Goal: Transaction & Acquisition: Purchase product/service

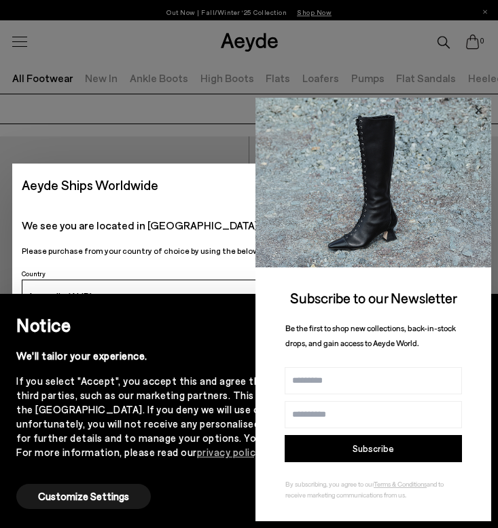
click at [482, 102] on icon at bounding box center [478, 111] width 18 height 18
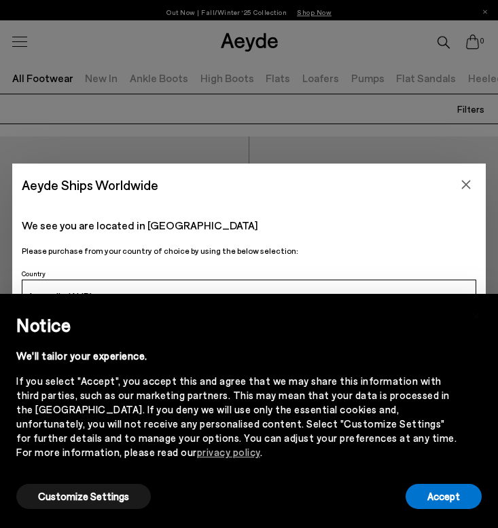
click at [367, 75] on div "Aeyde Ships Worldwide We see you are located in [GEOGRAPHIC_DATA] Please purcha…" at bounding box center [249, 264] width 498 height 528
click at [450, 146] on div "Aeyde Ships Worldwide We see you are located in [GEOGRAPHIC_DATA] Please purcha…" at bounding box center [249, 264] width 498 height 528
click at [463, 494] on button "Accept" at bounding box center [443, 496] width 76 height 25
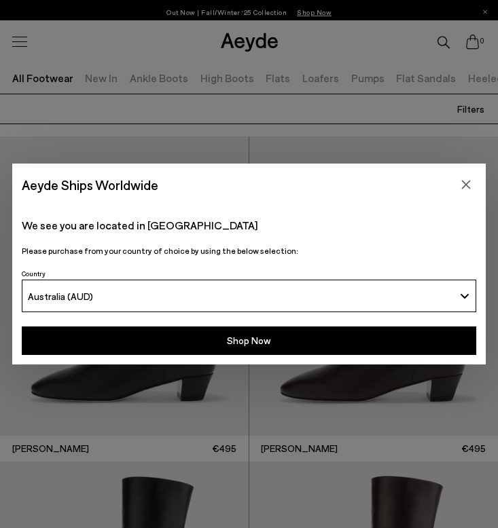
click at [474, 170] on div "Aeyde Ships Worldwide" at bounding box center [248, 185] width 473 height 43
click at [473, 177] on button "Close" at bounding box center [466, 185] width 20 height 20
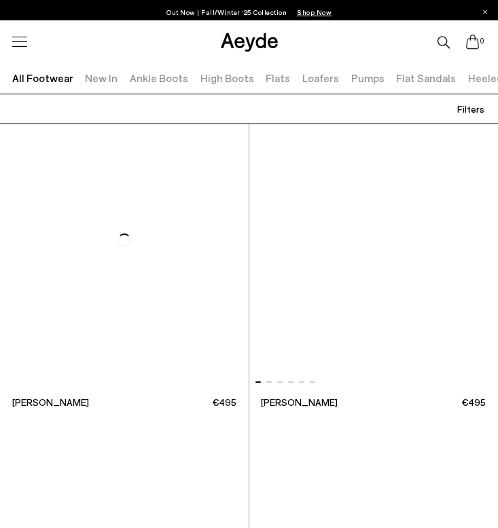
scroll to position [5221, 0]
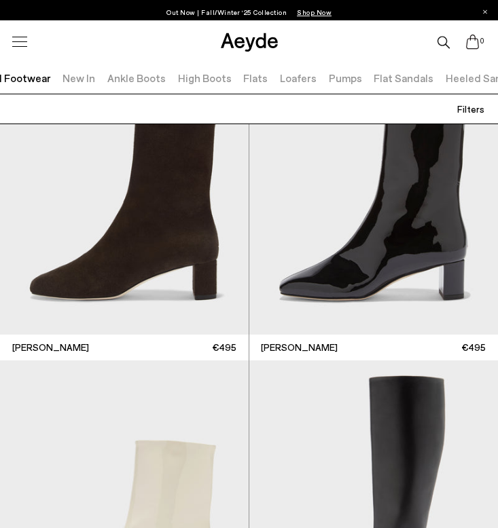
scroll to position [0, 29]
click at [244, 79] on link "Flats" at bounding box center [249, 77] width 24 height 13
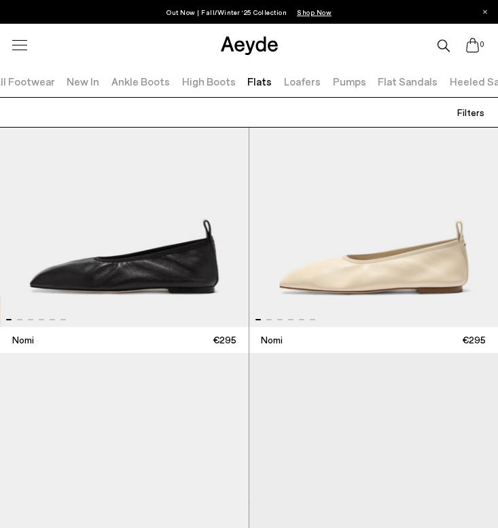
scroll to position [1416, 0]
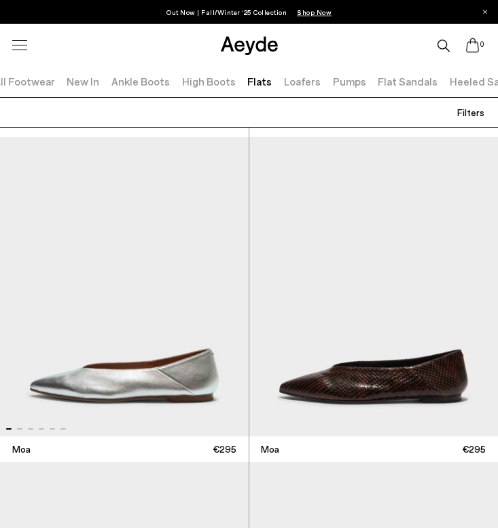
scroll to position [4531, 0]
